Goal: Task Accomplishment & Management: Use online tool/utility

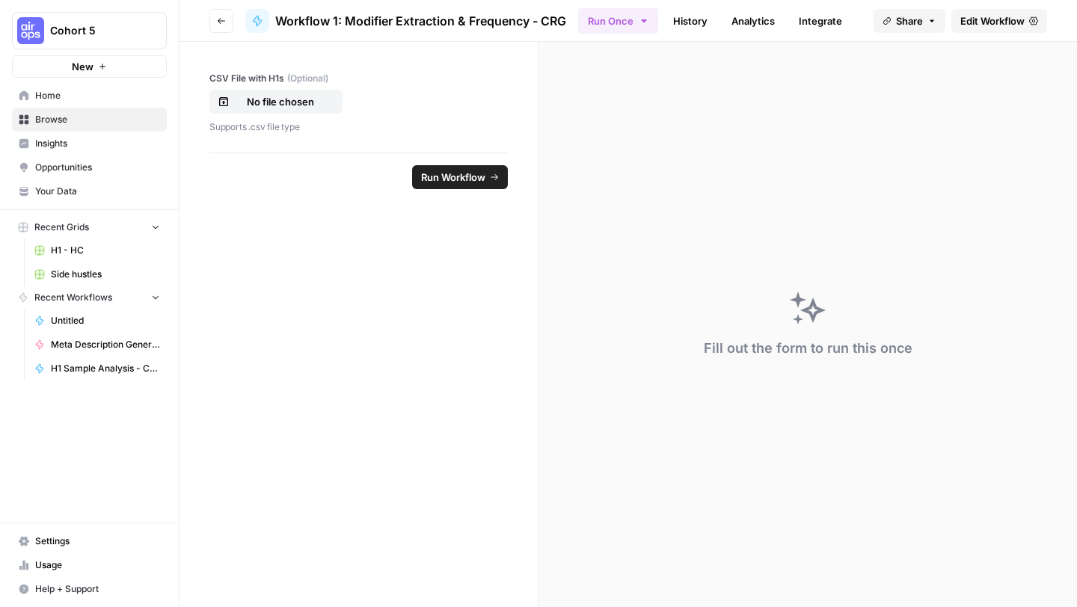
click at [980, 25] on span "Edit Workflow" at bounding box center [992, 20] width 64 height 15
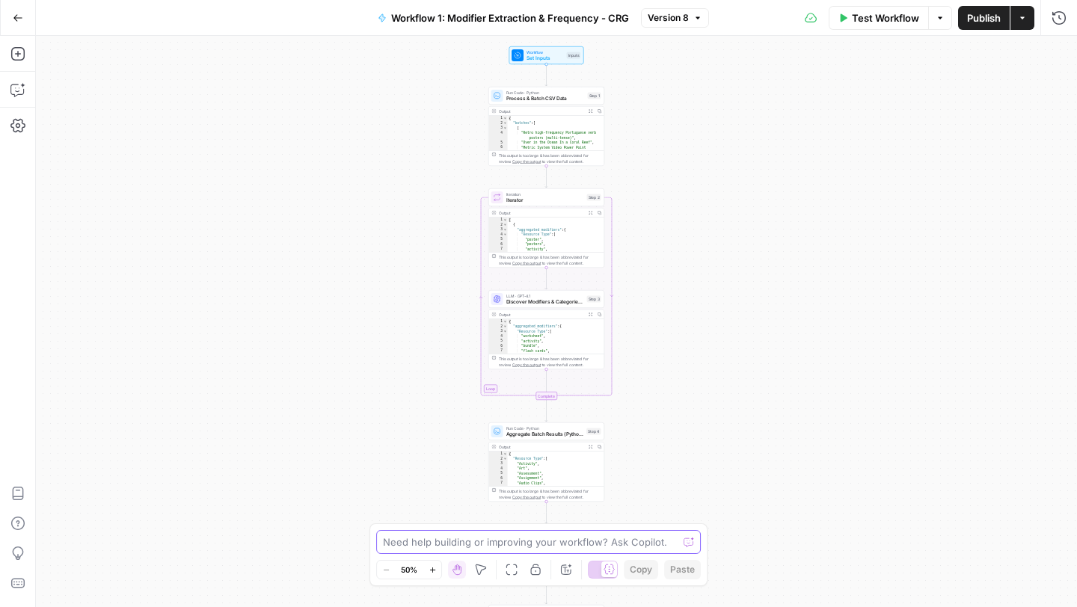
click at [461, 539] on textarea at bounding box center [530, 542] width 295 height 15
type textarea "Explain to me what the workflow is going step by step"
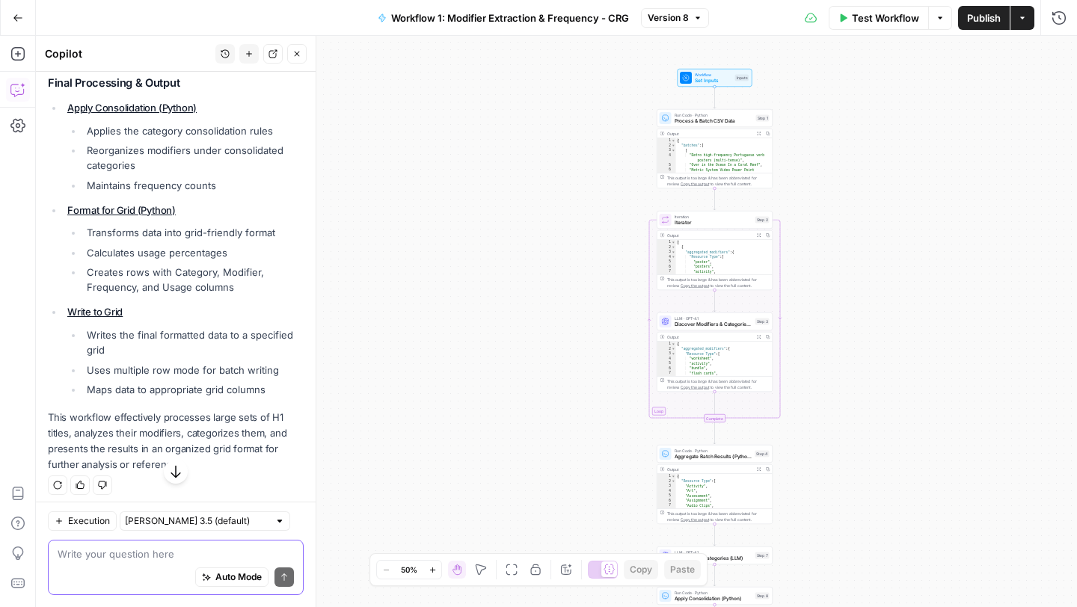
scroll to position [819, 0]
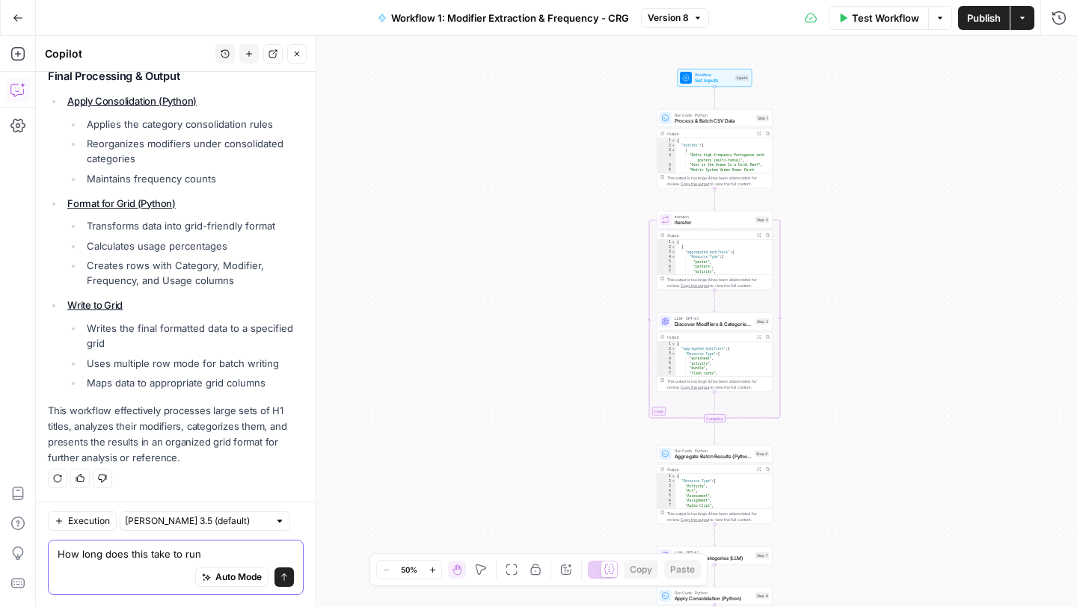
type textarea "How long does this take to run?"
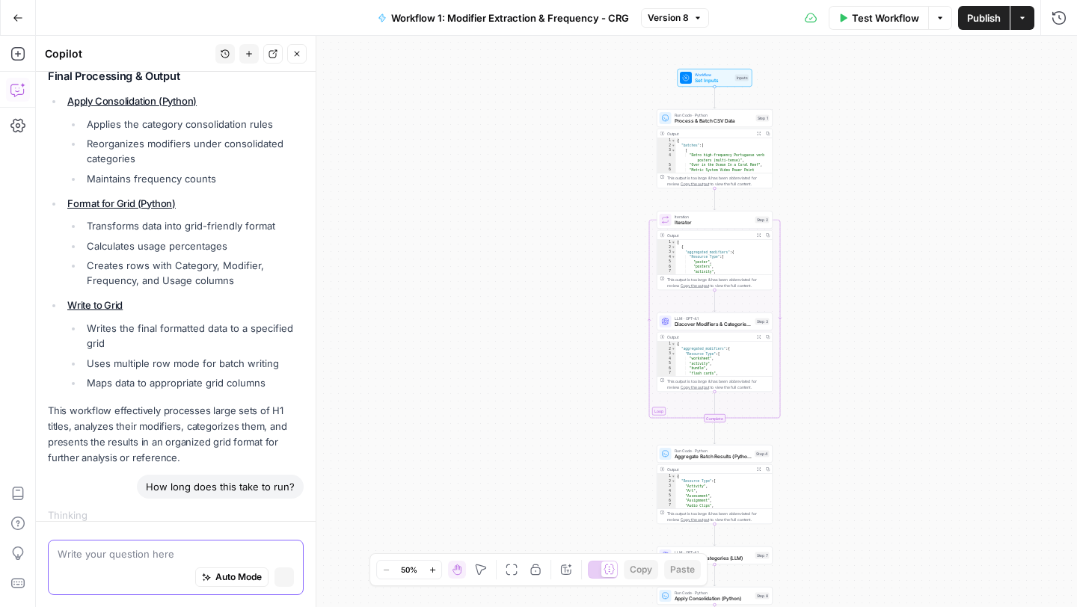
scroll to position [832, 0]
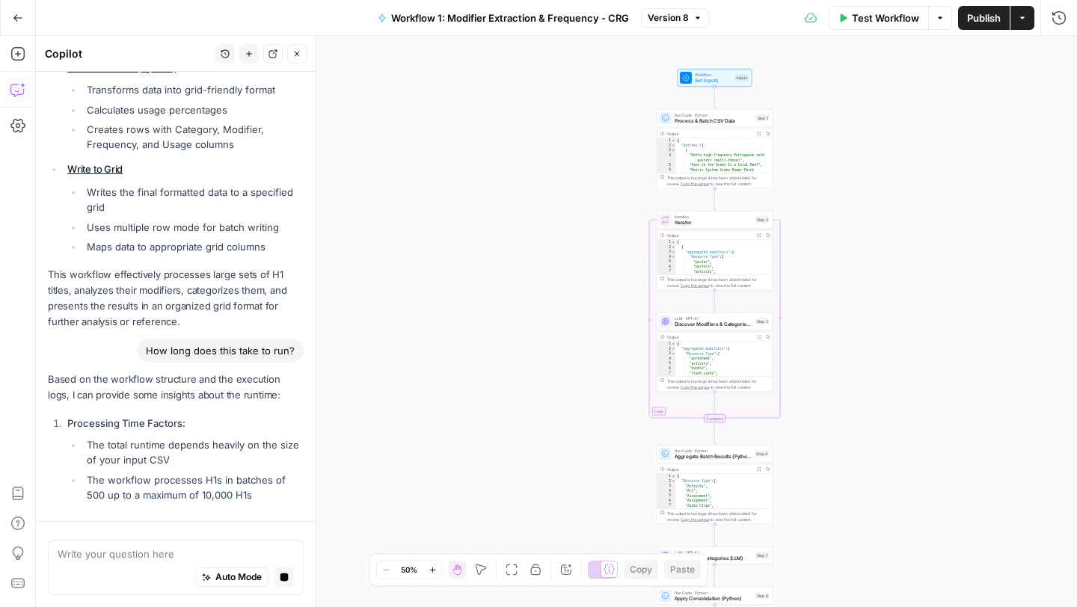
type textarea "*"
click at [709, 139] on div "{ "batches" : [ [ "Retro high-frequency Portuguese verb posters (multi-tense)" …" at bounding box center [724, 165] width 97 height 55
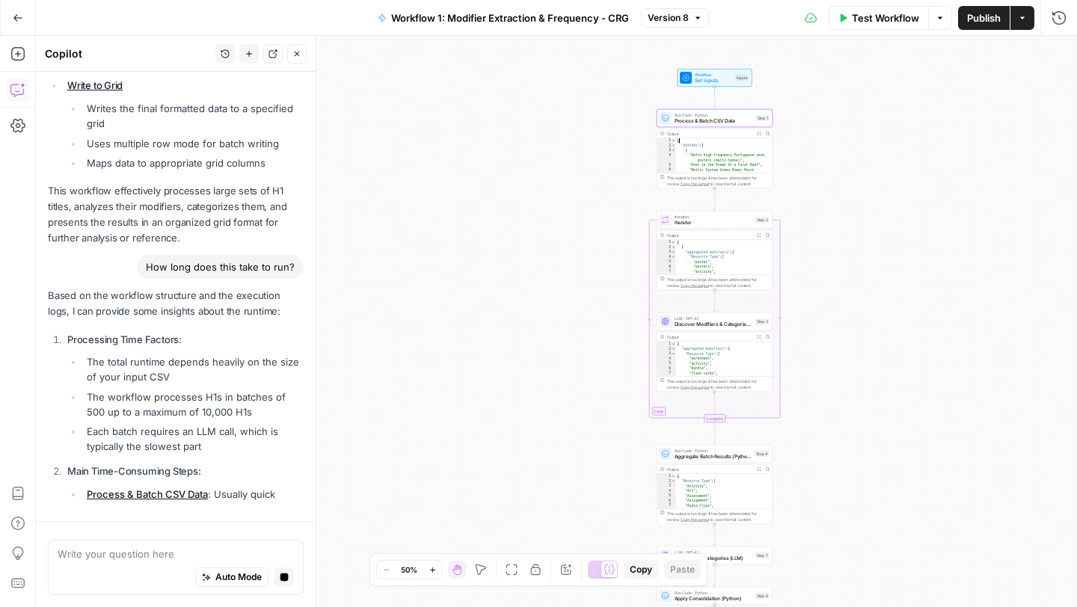
click at [719, 117] on span "Process & Batch CSV Data" at bounding box center [713, 120] width 79 height 7
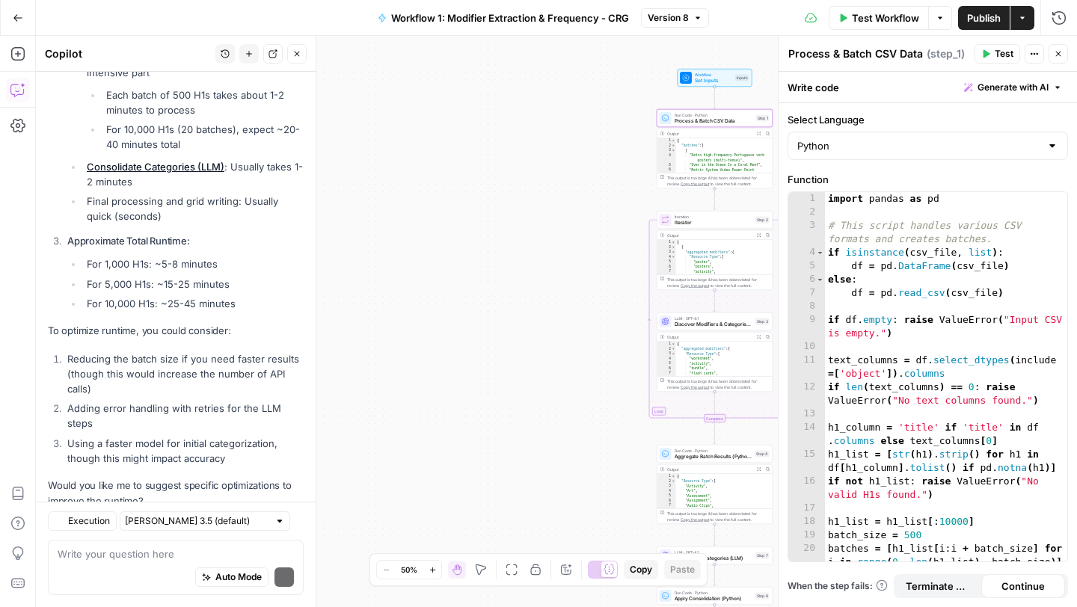
scroll to position [1554, 0]
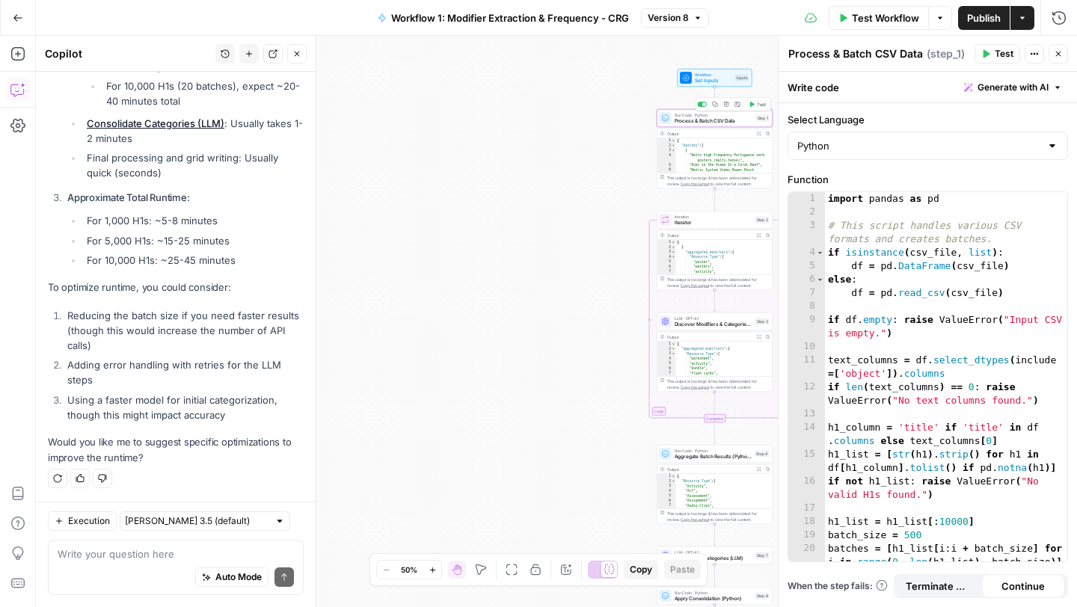
click at [753, 107] on button "Test" at bounding box center [757, 104] width 23 height 10
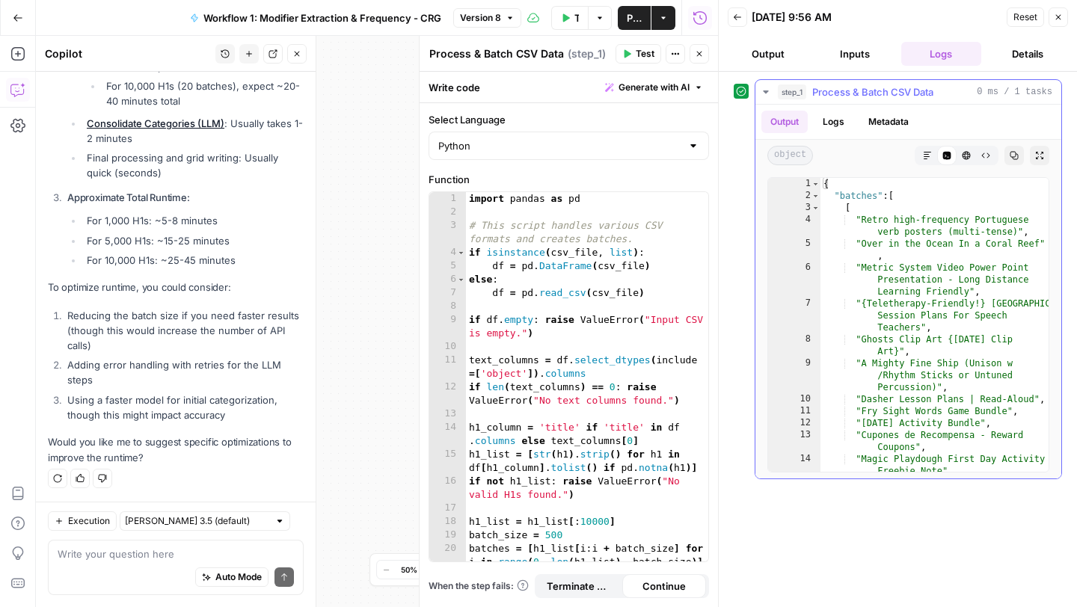
click at [764, 93] on icon "button" at bounding box center [766, 92] width 12 height 12
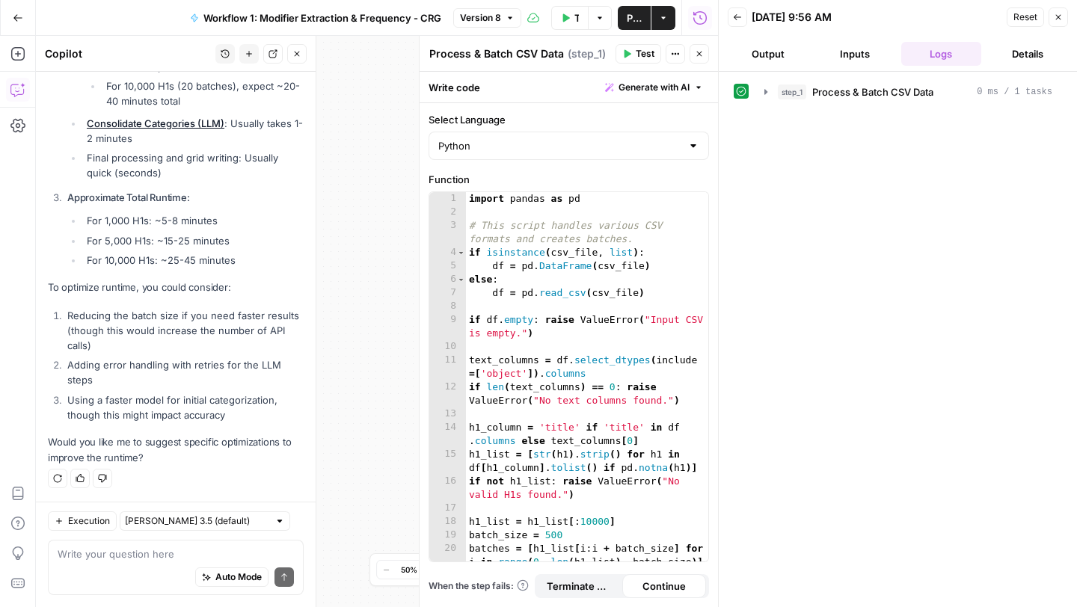
click at [698, 52] on icon "button" at bounding box center [699, 54] width 5 height 5
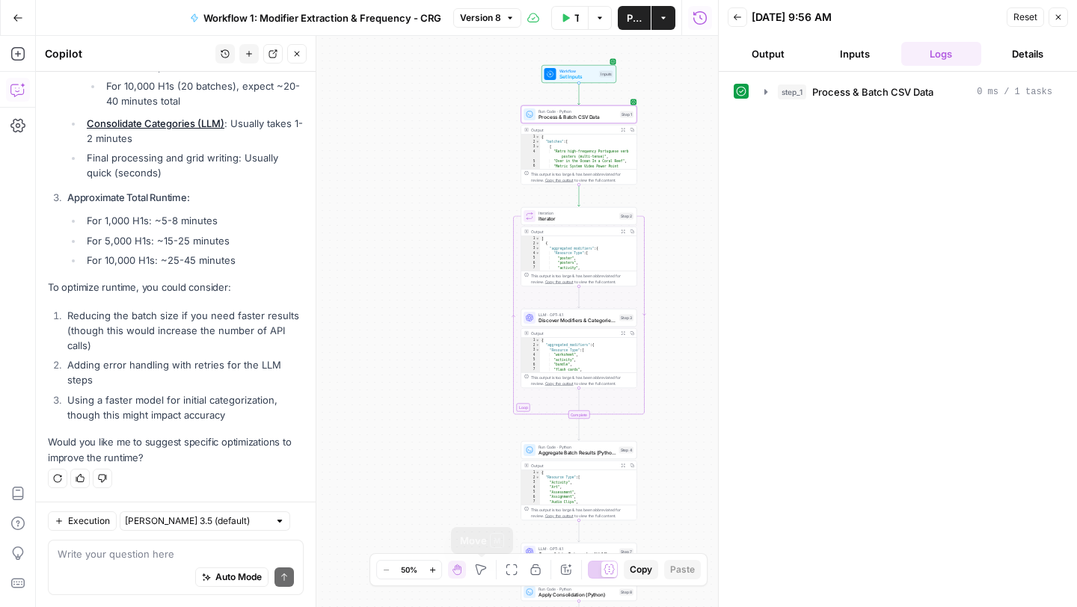
click at [435, 566] on icon "button" at bounding box center [432, 570] width 8 height 8
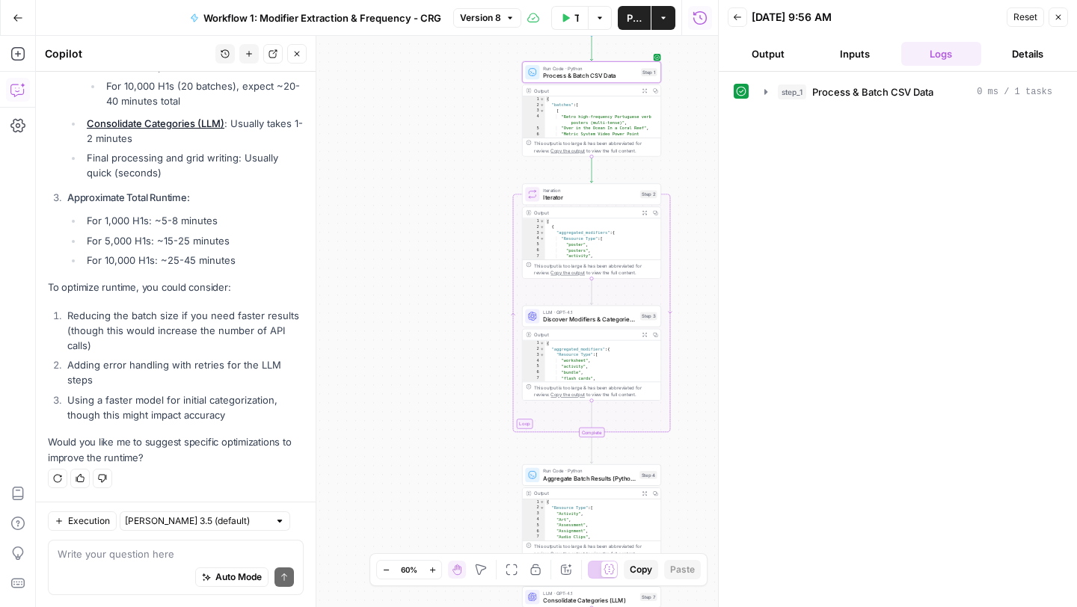
click at [601, 188] on span "Iteration" at bounding box center [589, 190] width 93 height 7
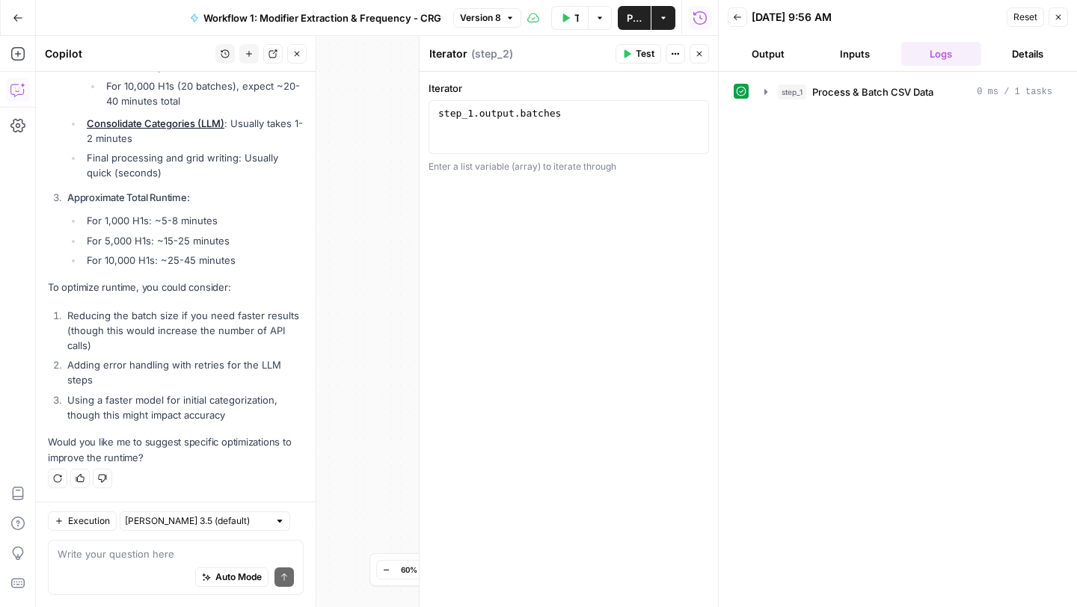
click at [700, 51] on icon "button" at bounding box center [699, 53] width 9 height 9
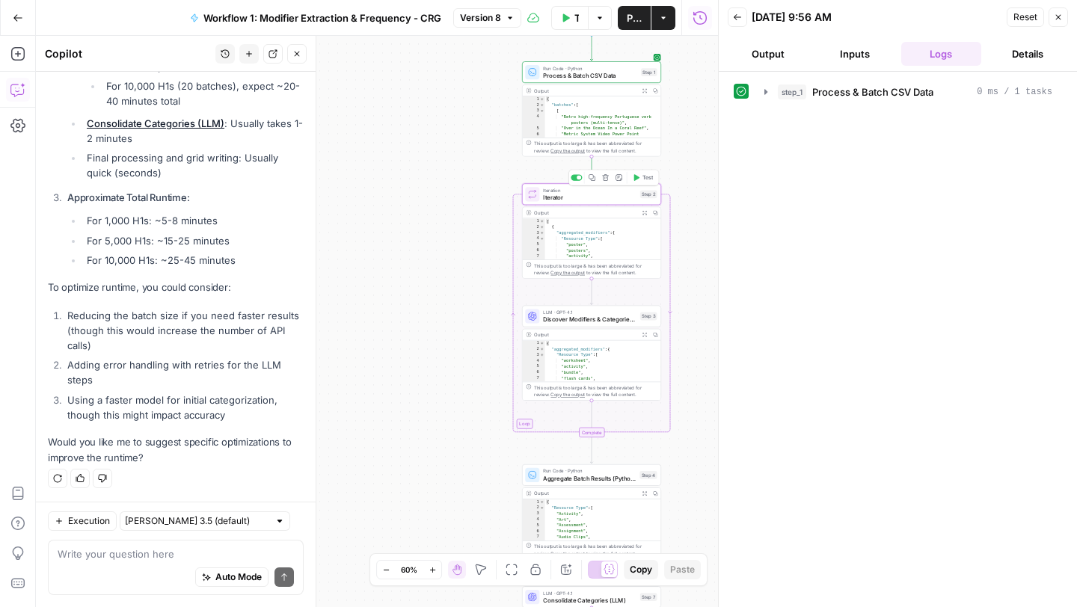
click at [639, 179] on button "Test" at bounding box center [643, 178] width 28 height 12
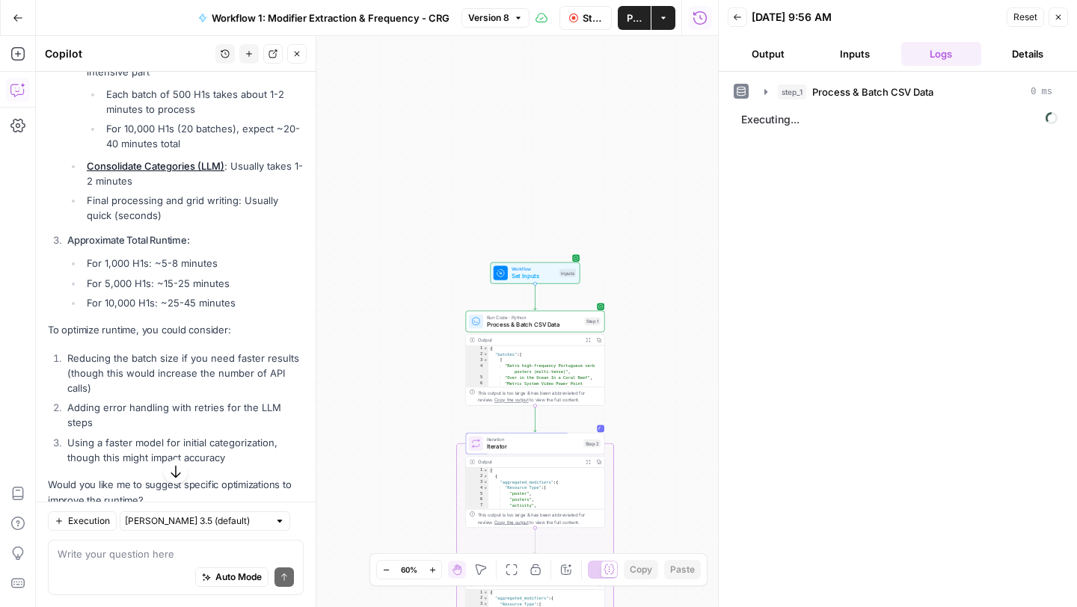
scroll to position [1554, 0]
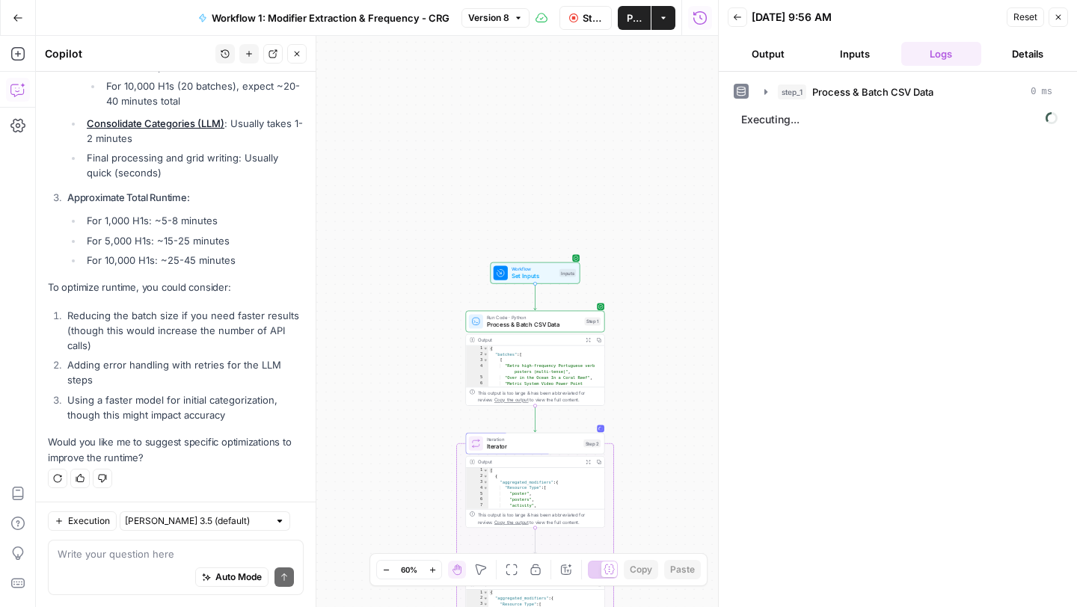
click at [124, 564] on div "Auto Mode Send" at bounding box center [176, 578] width 236 height 33
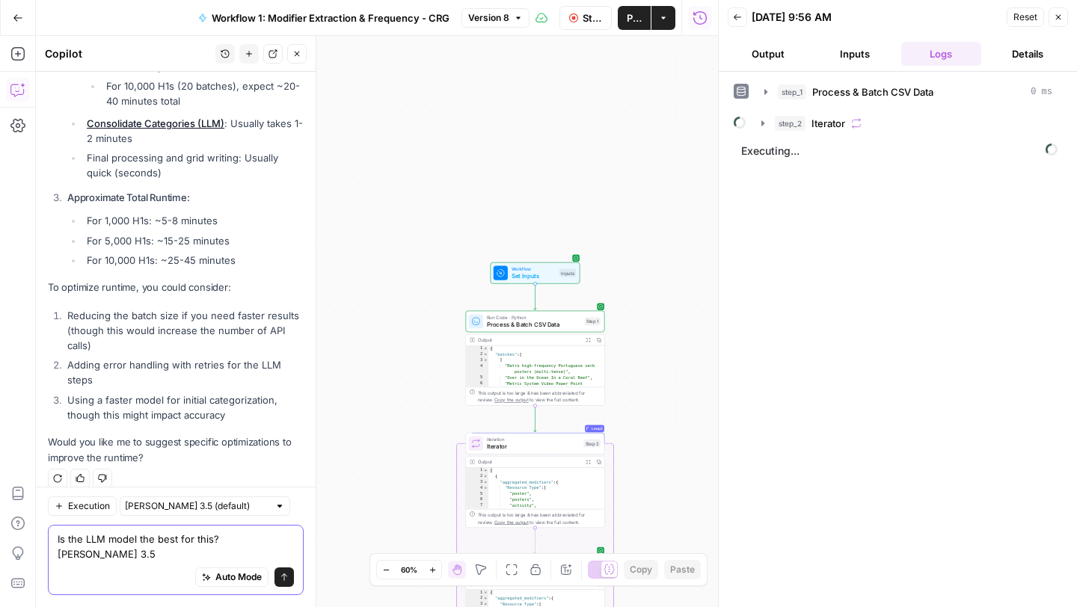
scroll to position [1569, 0]
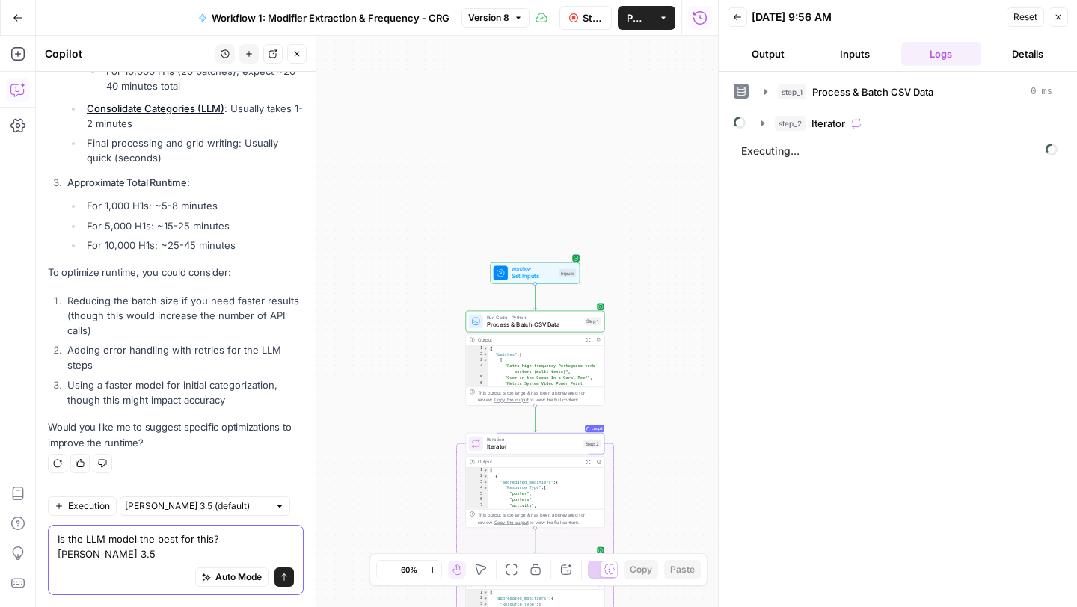
type textarea "Is the LLM model the best for this? [PERSON_NAME] 3.5?"
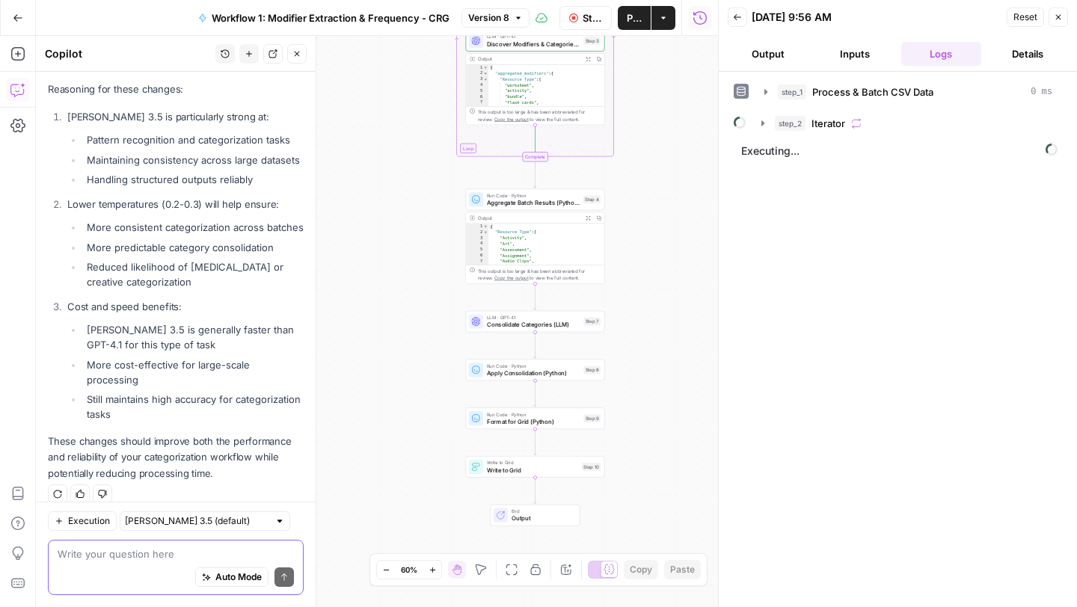
scroll to position [2261, 0]
type textarea "So wha"
click at [763, 127] on icon "button" at bounding box center [763, 123] width 12 height 12
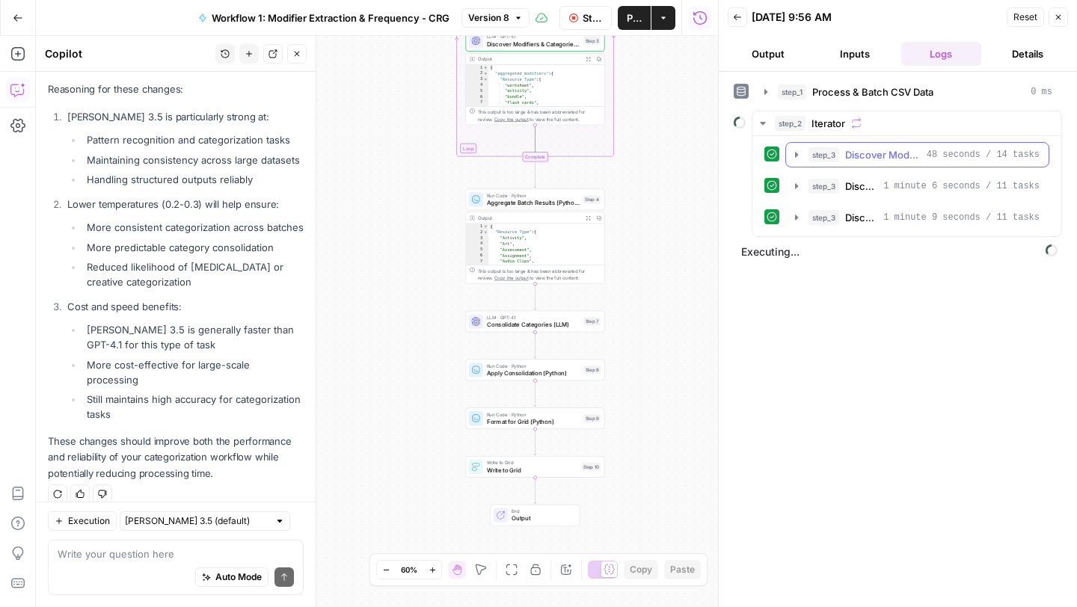
click at [794, 153] on icon "button" at bounding box center [796, 155] width 12 height 12
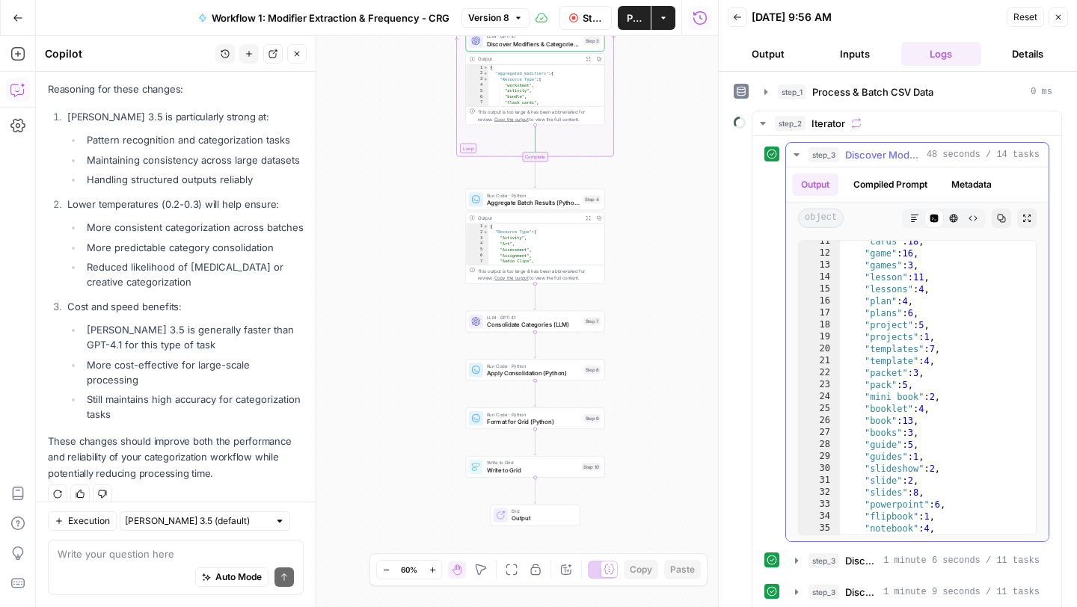
scroll to position [125, 0]
click at [799, 153] on icon "button" at bounding box center [796, 155] width 12 height 12
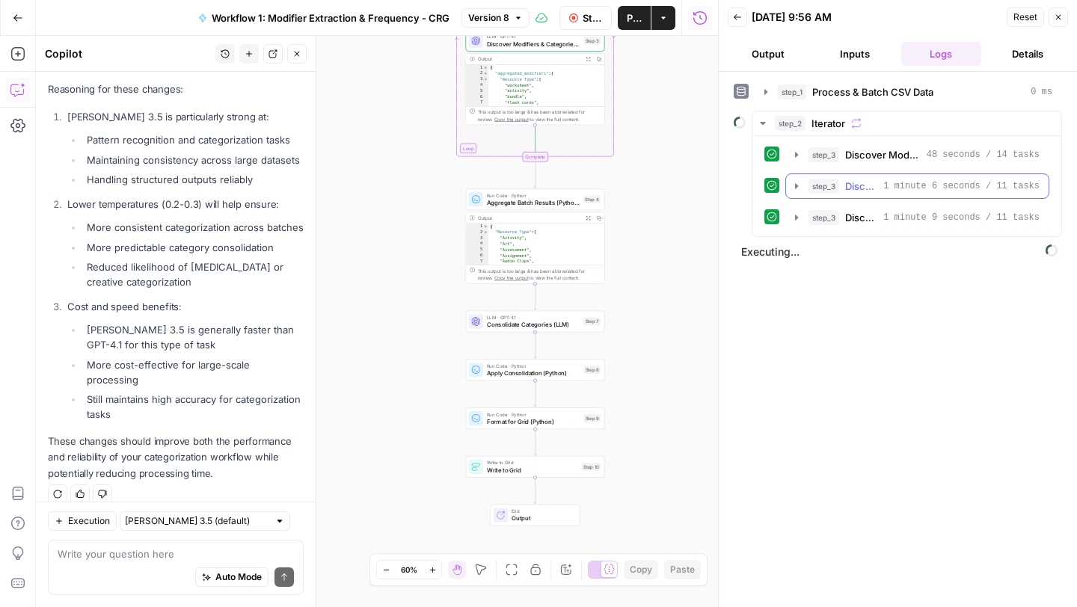
click at [796, 178] on button "step_3 Discover Modifiers & Categories (LLM) 1 minute 6 seconds / 11 tasks" at bounding box center [917, 186] width 262 height 24
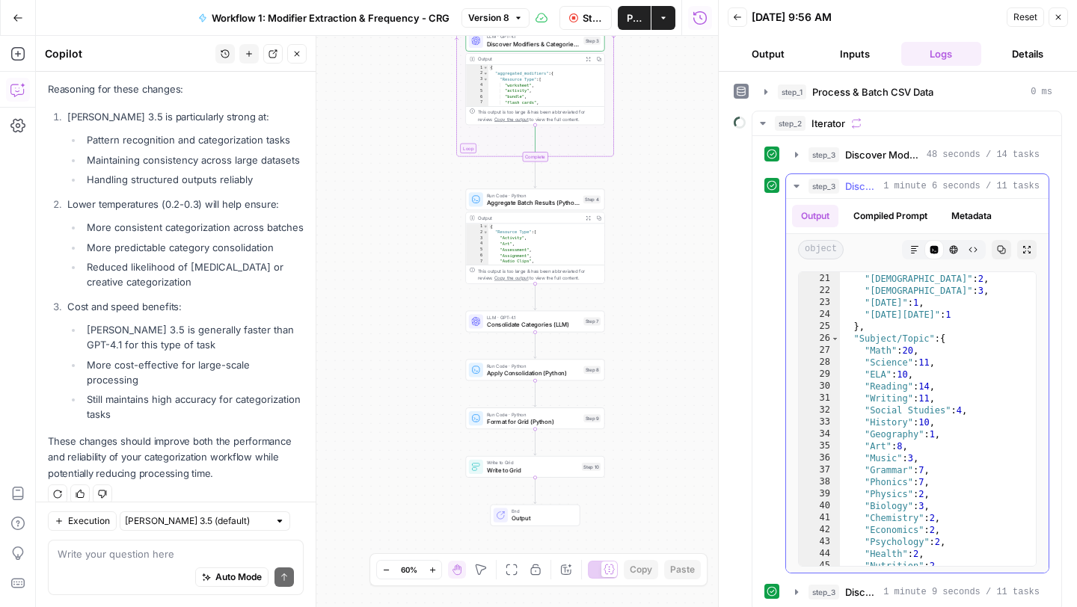
scroll to position [239, 0]
click at [799, 185] on icon "button" at bounding box center [796, 186] width 12 height 12
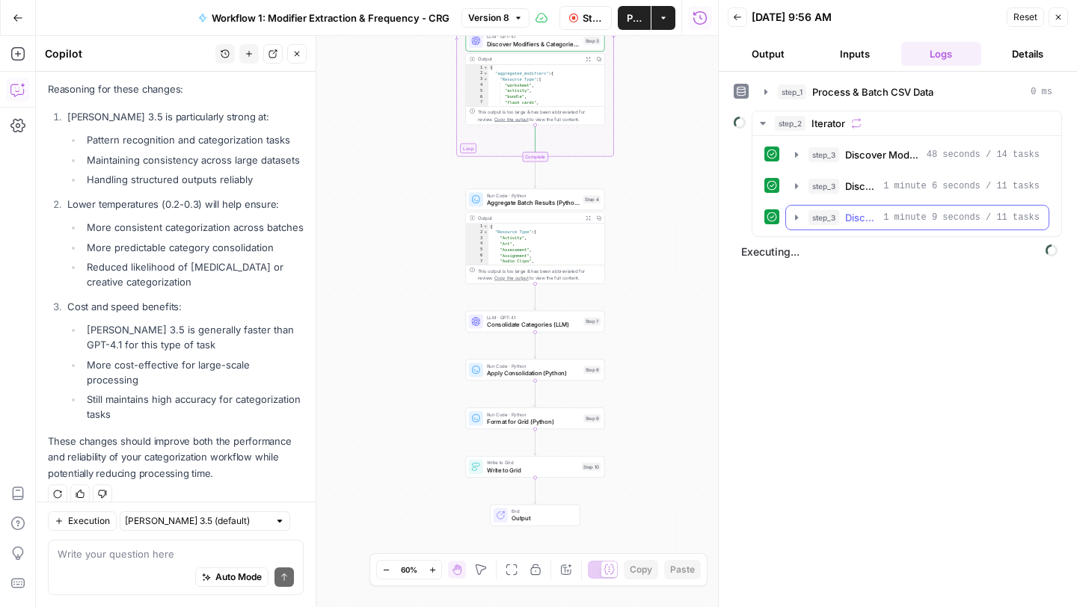
click at [796, 219] on icon "button" at bounding box center [796, 218] width 12 height 12
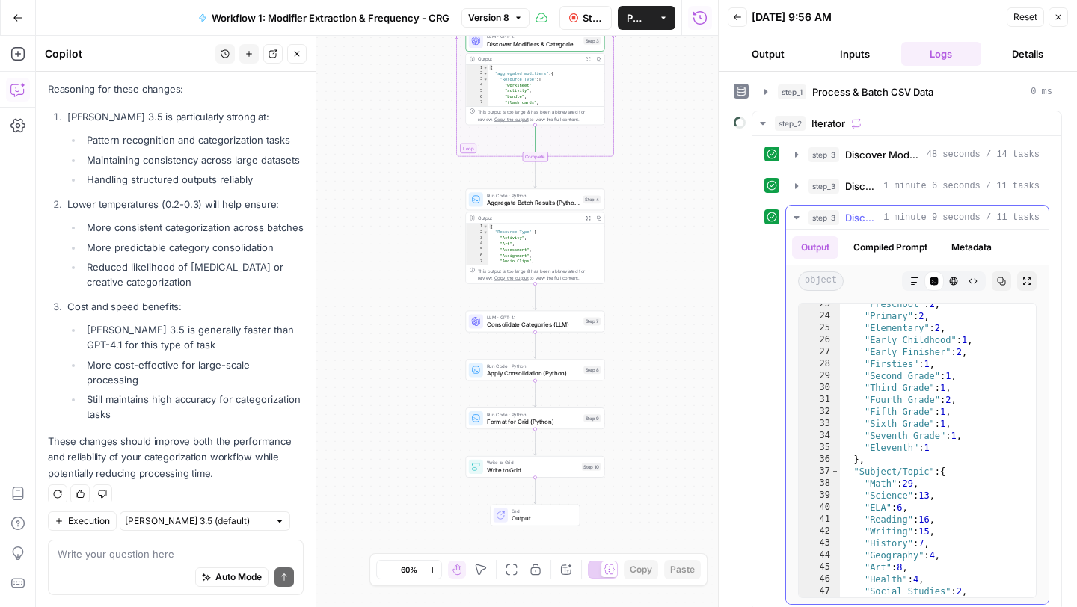
scroll to position [268, 0]
click at [800, 212] on icon "button" at bounding box center [796, 218] width 12 height 12
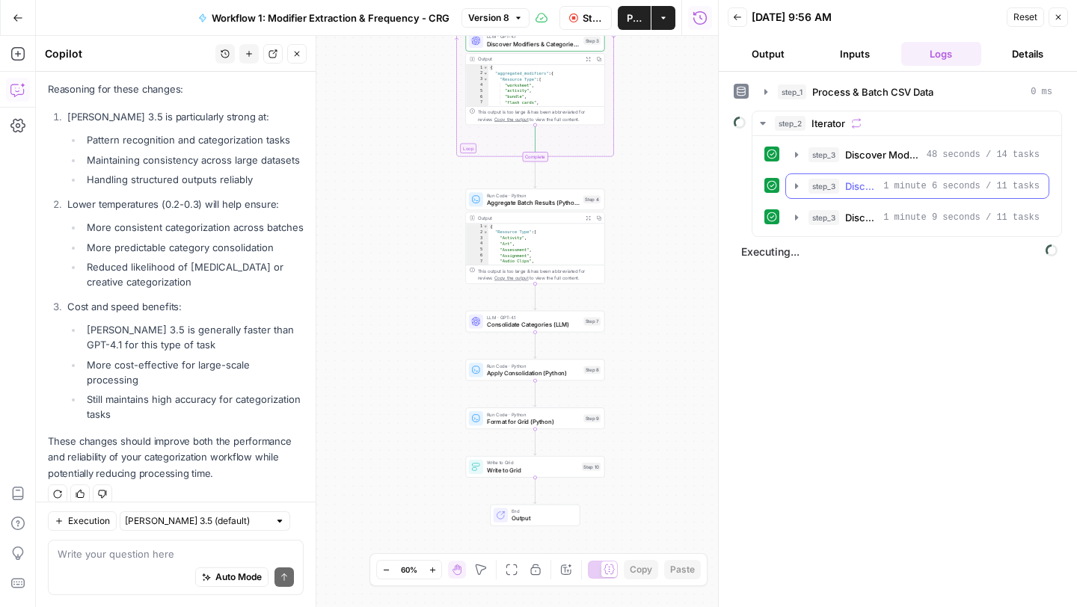
click at [796, 187] on icon "button" at bounding box center [796, 185] width 3 height 5
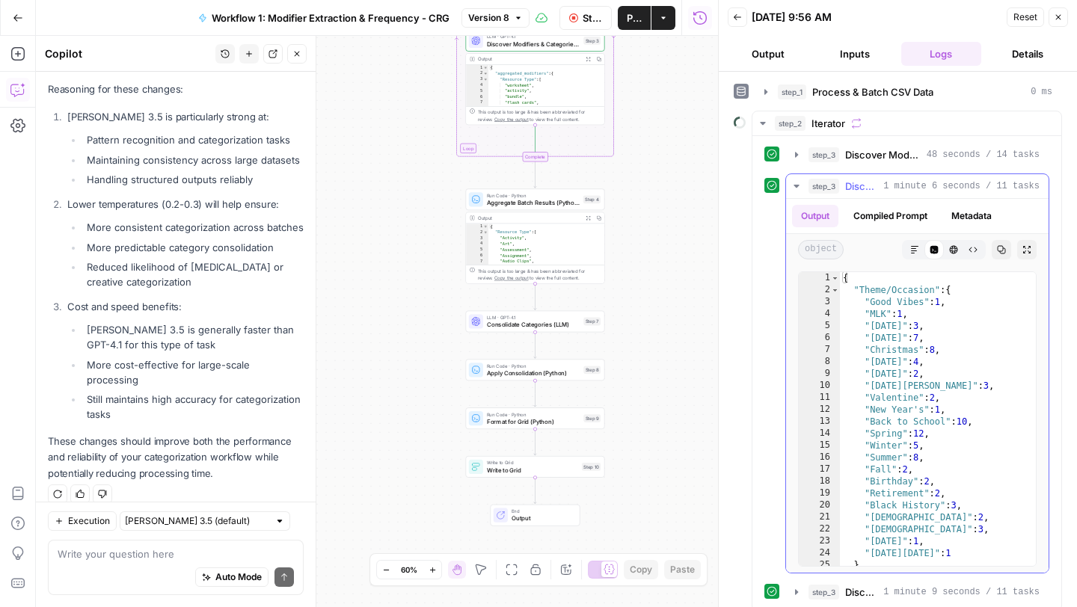
click at [796, 187] on icon "button" at bounding box center [795, 186] width 5 height 3
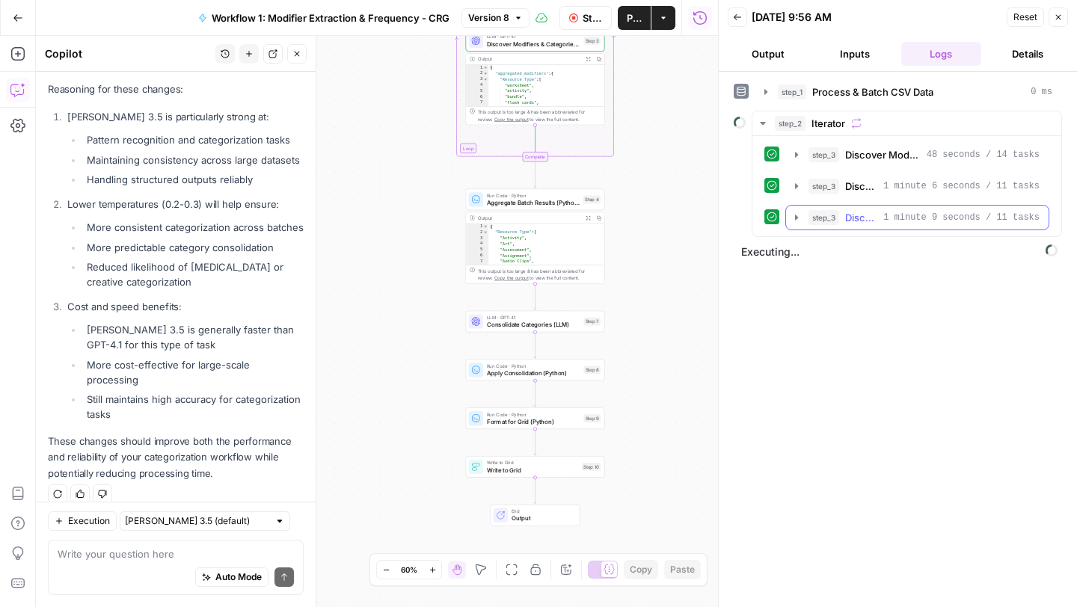
click at [799, 216] on icon "button" at bounding box center [796, 218] width 12 height 12
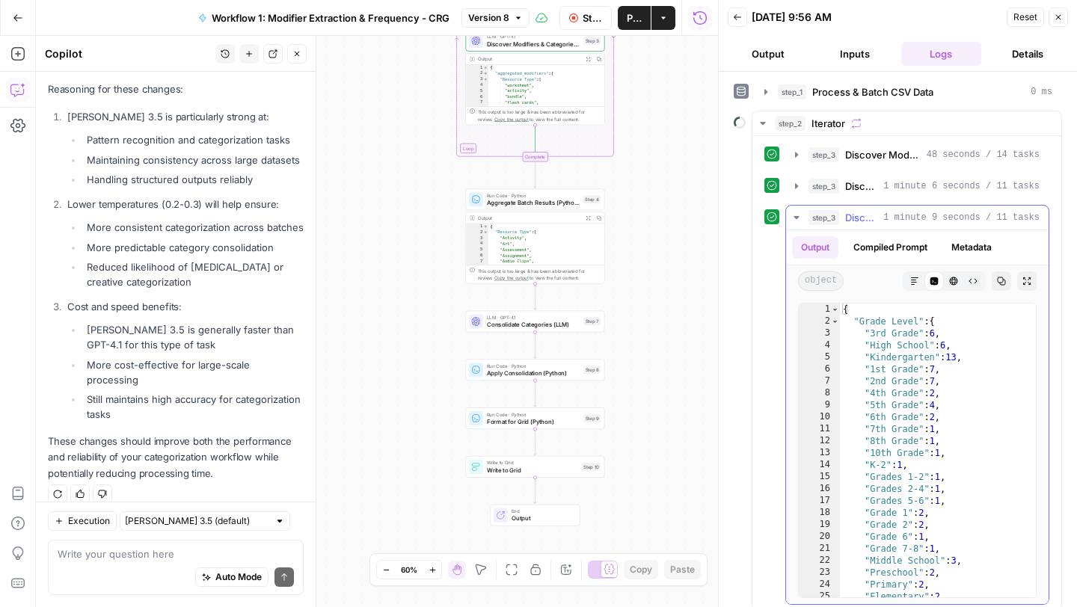
click at [799, 216] on icon "button" at bounding box center [796, 218] width 12 height 12
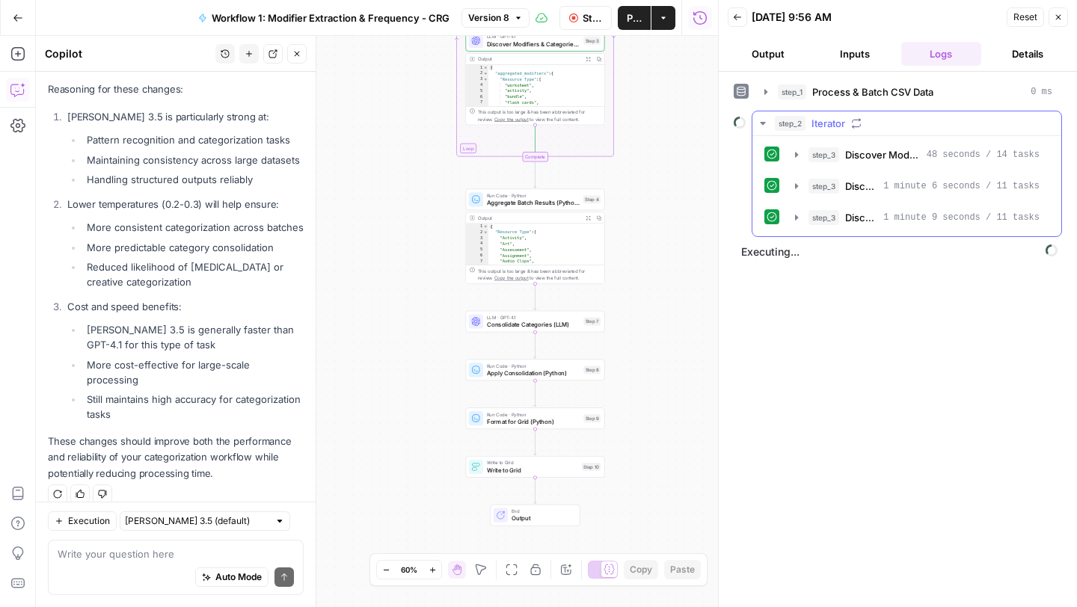
click at [760, 123] on icon "button" at bounding box center [763, 123] width 12 height 12
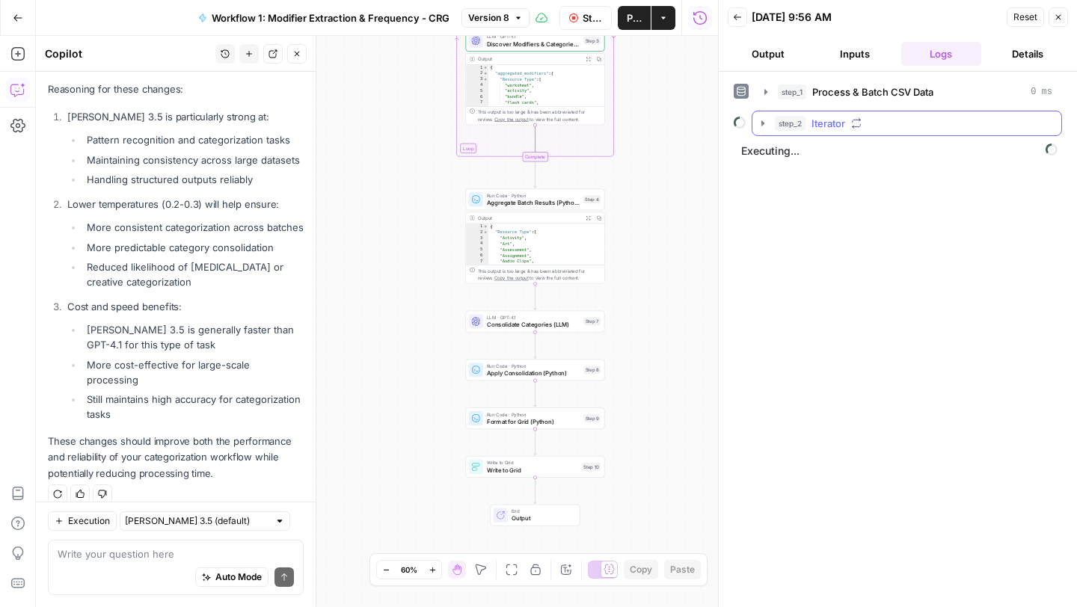
click at [763, 123] on icon "button" at bounding box center [762, 122] width 3 height 5
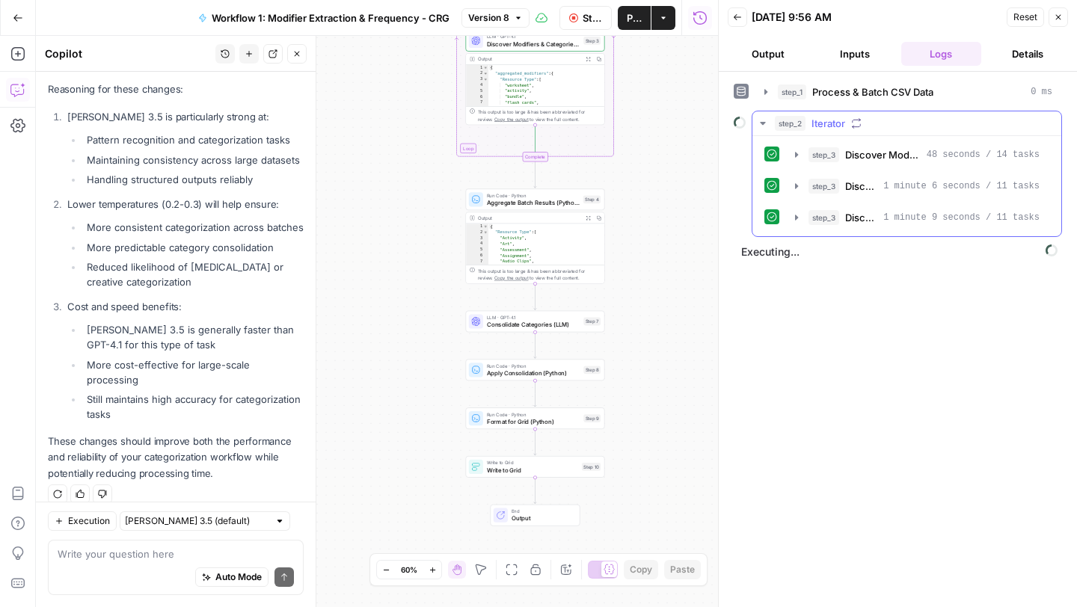
click at [763, 123] on icon "button" at bounding box center [762, 123] width 5 height 3
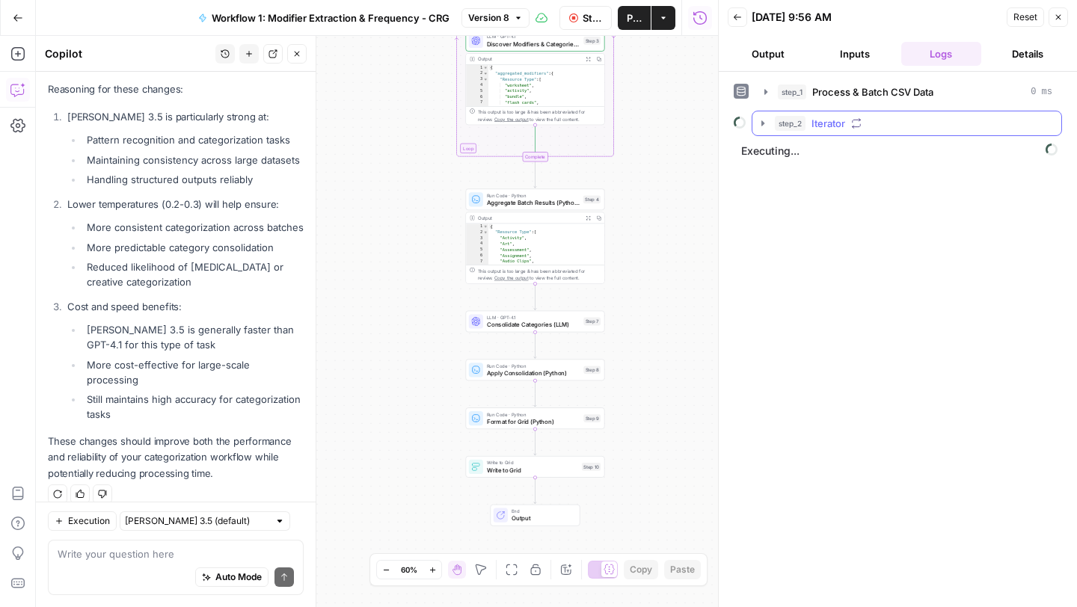
click at [763, 121] on icon "button" at bounding box center [763, 123] width 12 height 12
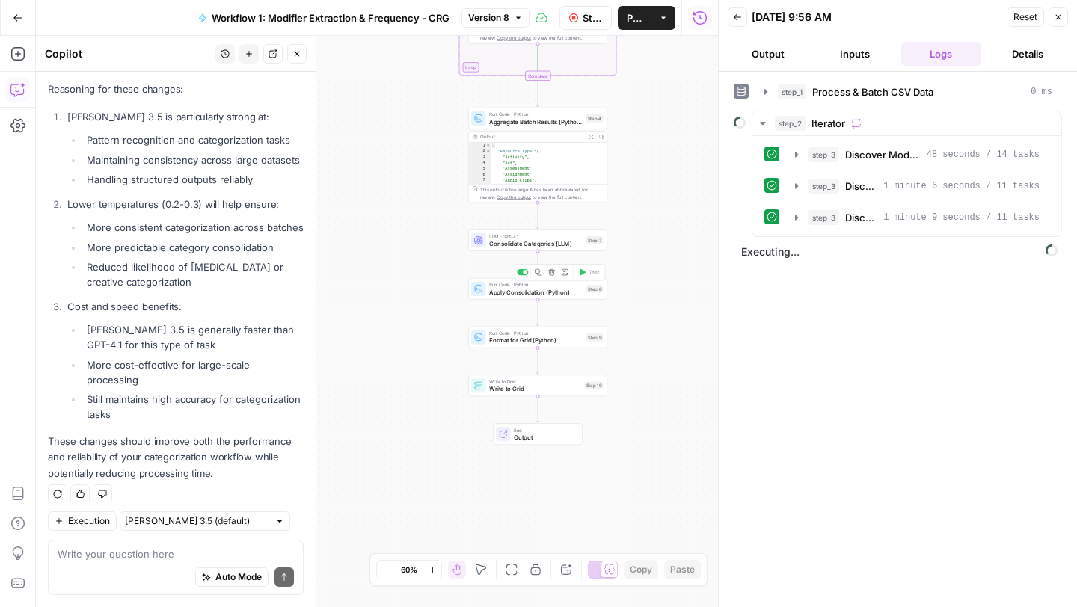
click at [562, 295] on span "Apply Consolidation (Python)" at bounding box center [535, 292] width 93 height 9
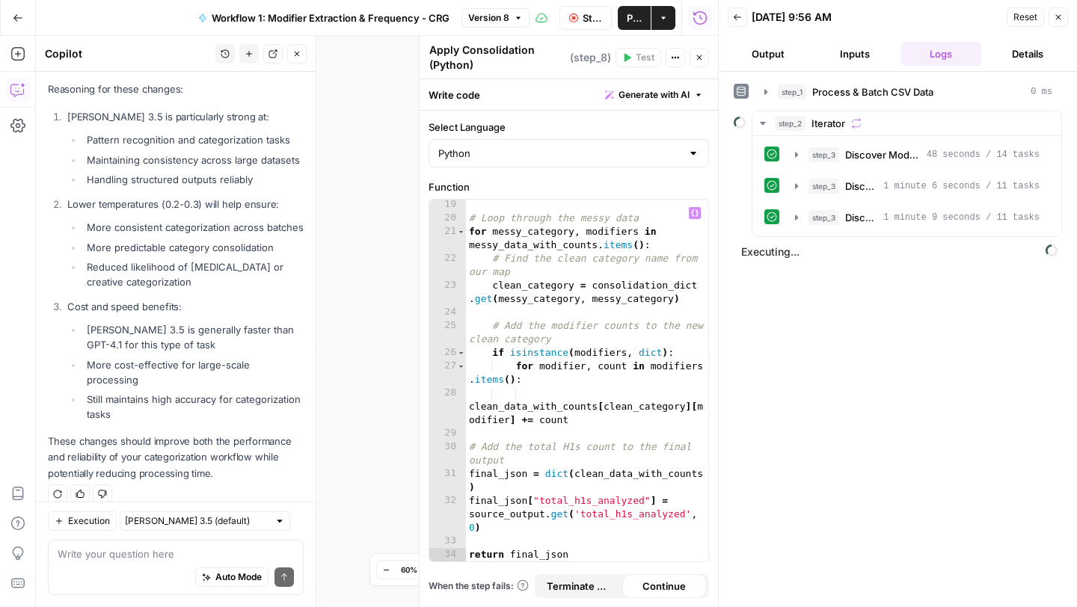
scroll to position [325, 0]
click at [1061, 16] on icon "button" at bounding box center [1058, 17] width 9 height 9
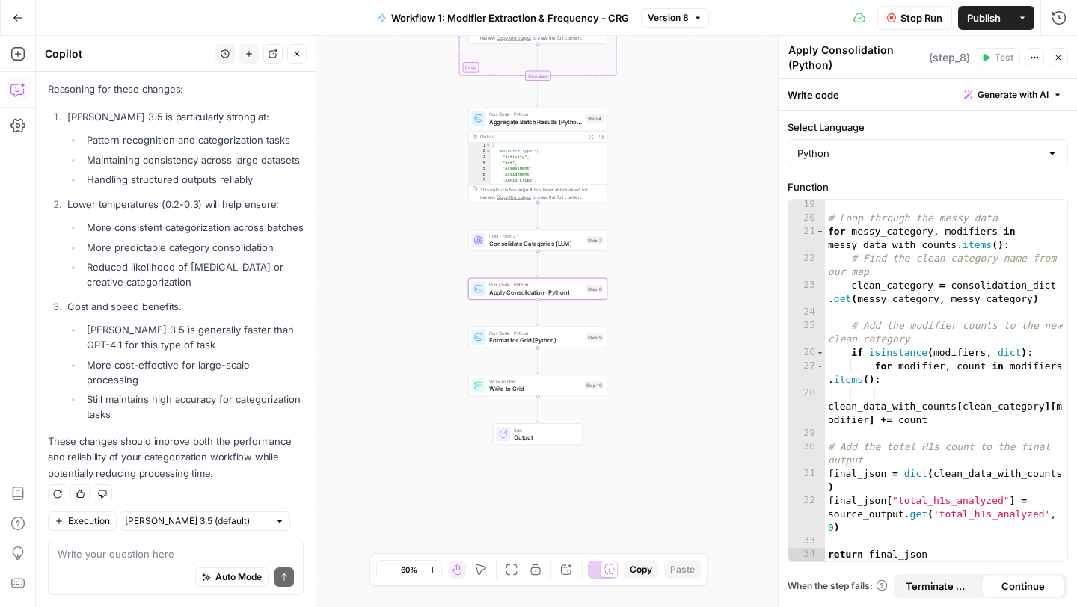
click at [1060, 56] on icon "button" at bounding box center [1058, 57] width 9 height 9
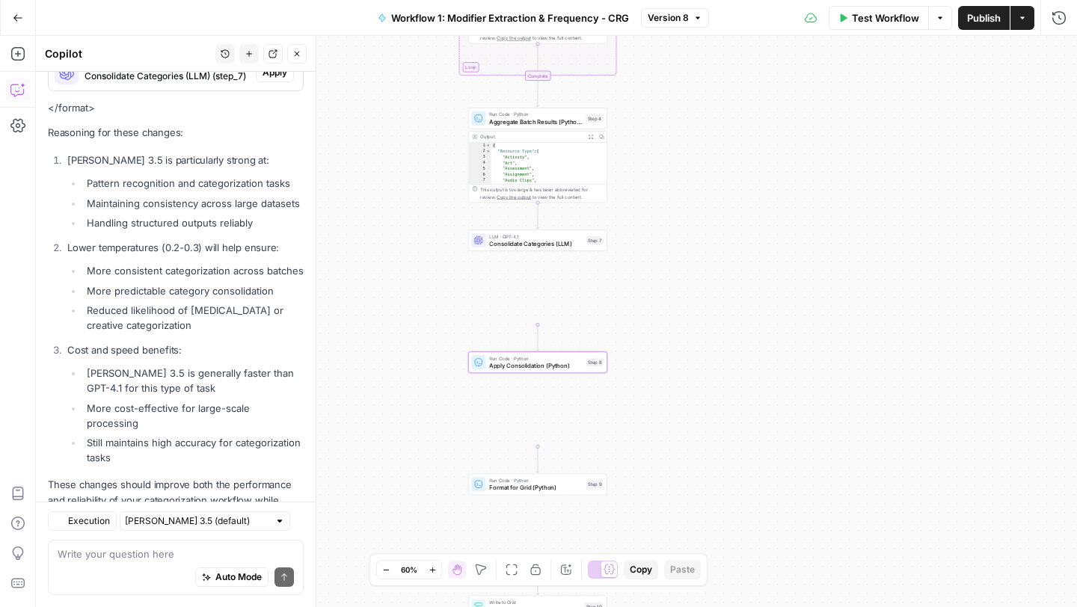
scroll to position [2261, 0]
